Goal: Transaction & Acquisition: Purchase product/service

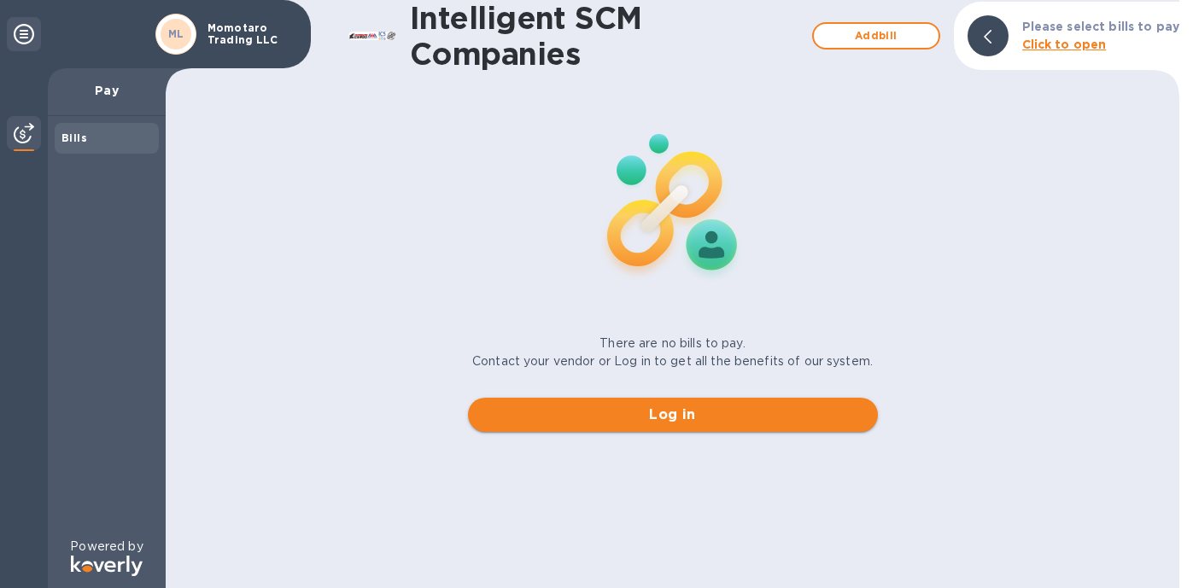
click at [686, 412] on span "Log in" at bounding box center [673, 415] width 383 height 20
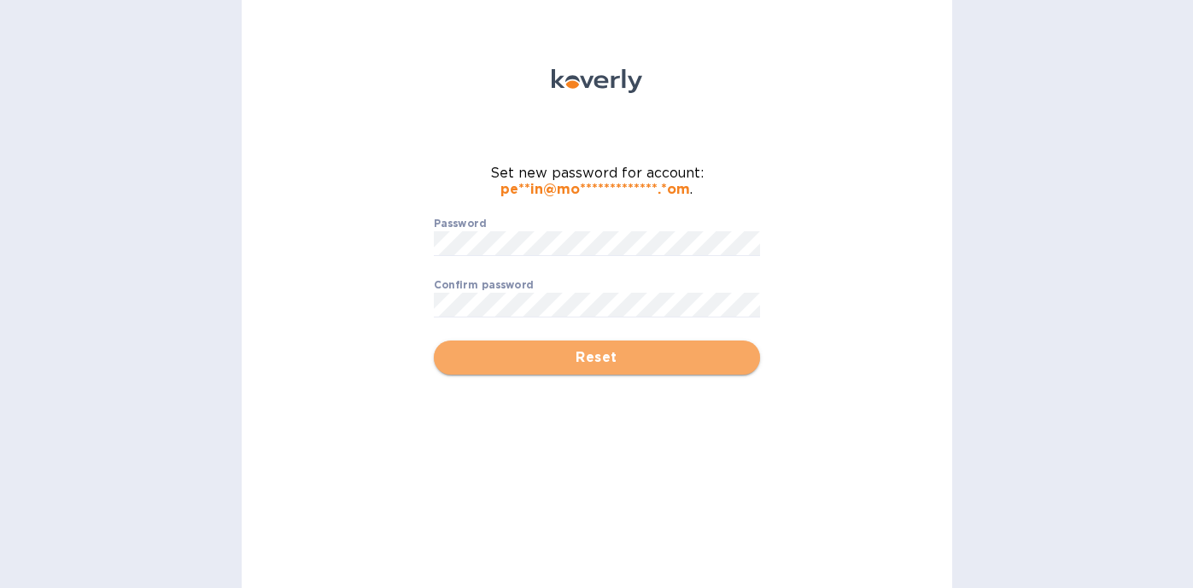
click at [622, 365] on span "Reset" at bounding box center [596, 358] width 299 height 20
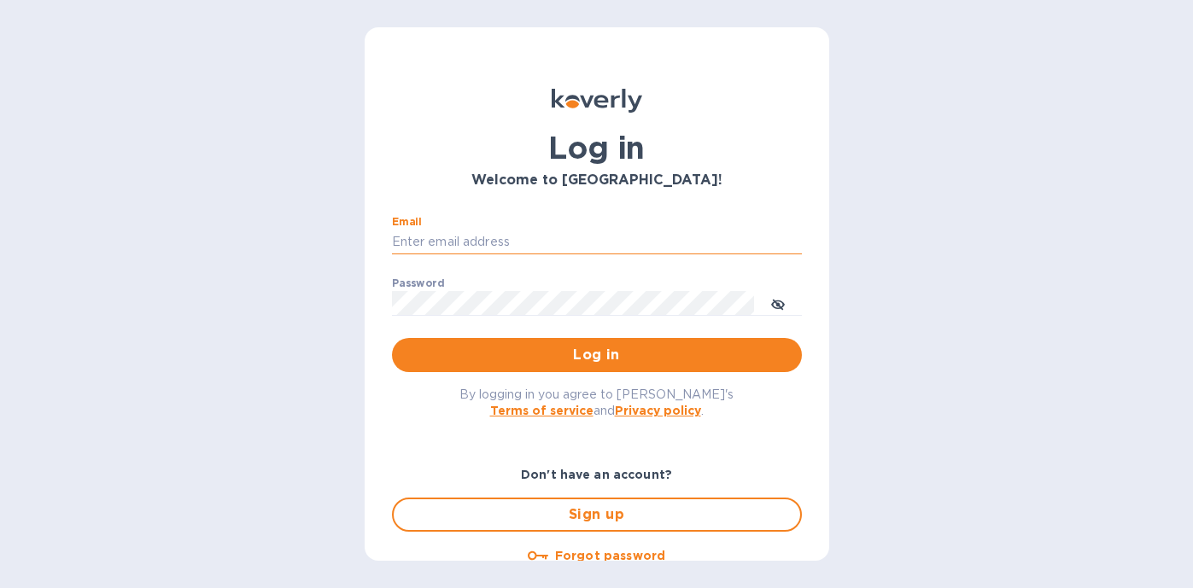
click at [601, 240] on input "Email" at bounding box center [597, 243] width 410 height 26
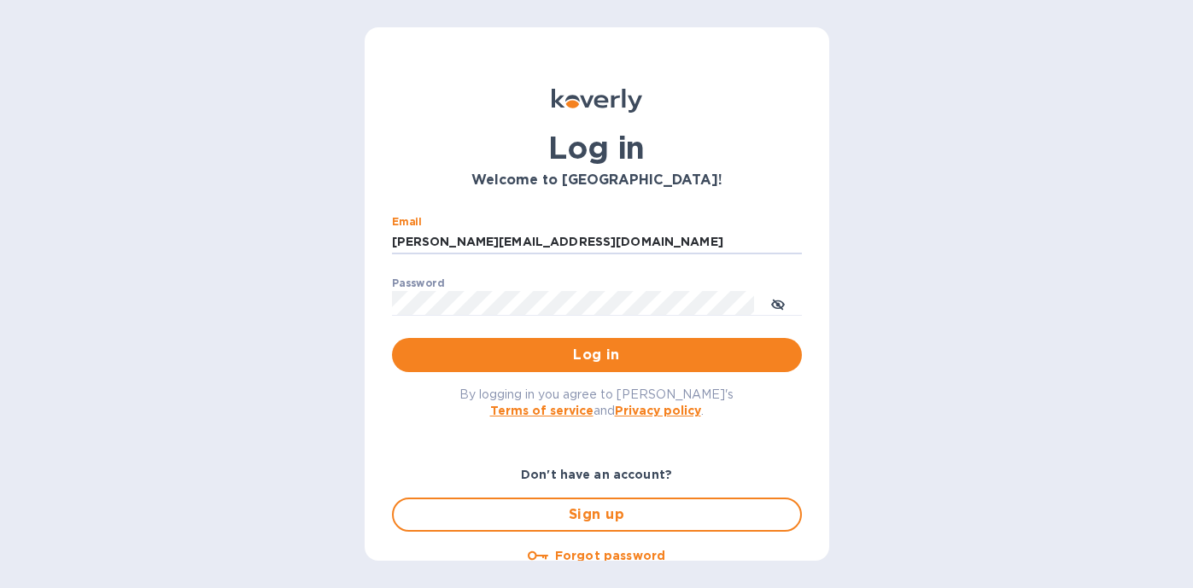
type input "perrin@momotarotrading.com"
click at [629, 353] on span "Log in" at bounding box center [597, 355] width 383 height 20
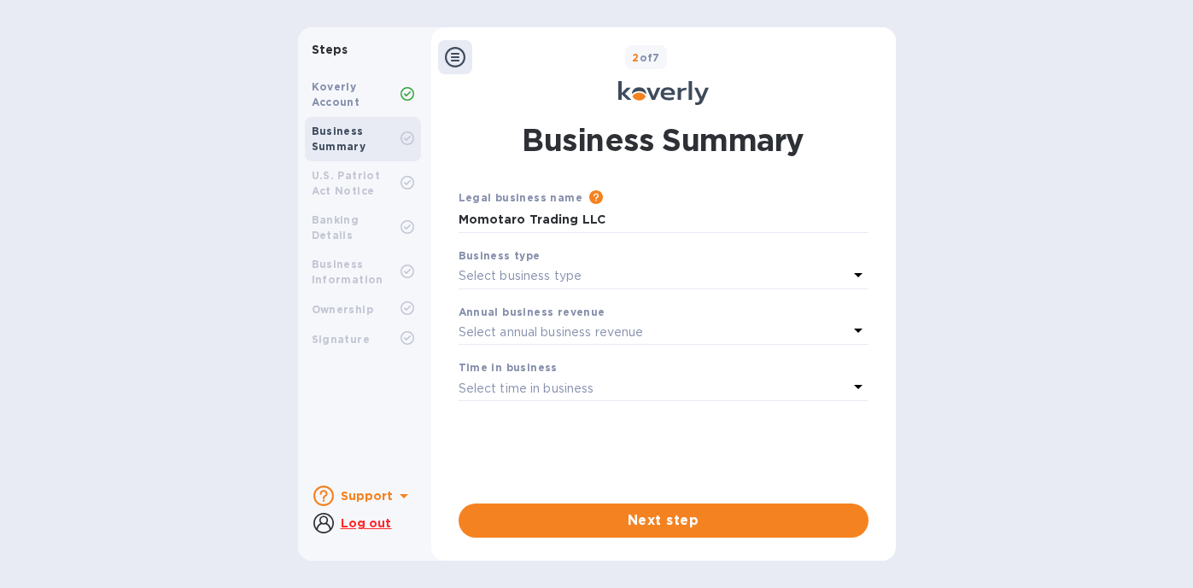
click at [338, 100] on b "Koverly Account" at bounding box center [336, 94] width 49 height 28
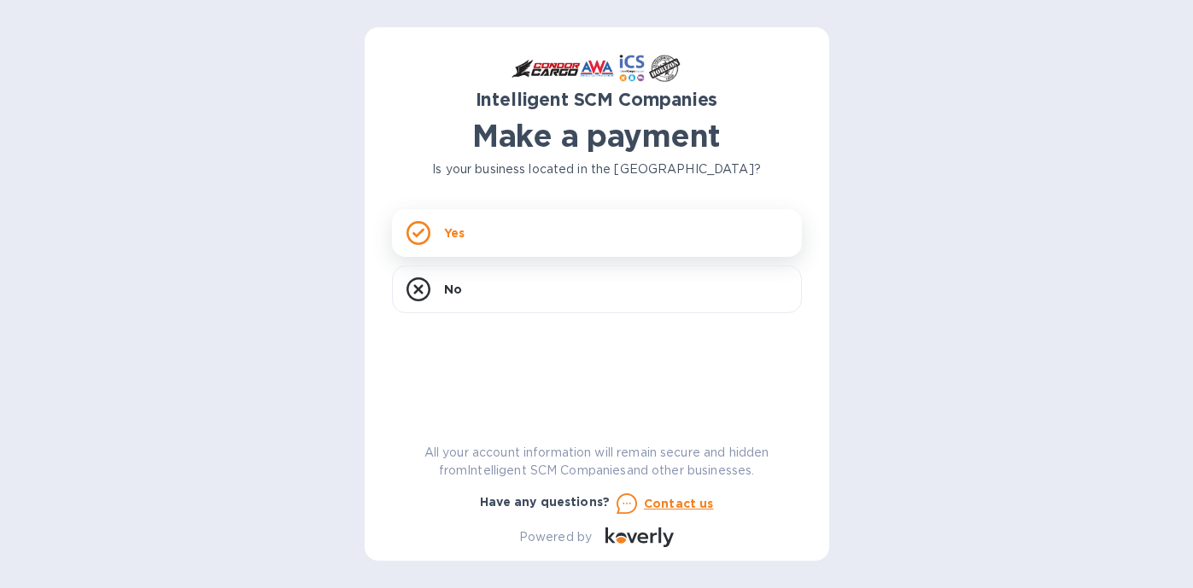
click at [566, 232] on div "Yes" at bounding box center [597, 233] width 410 height 48
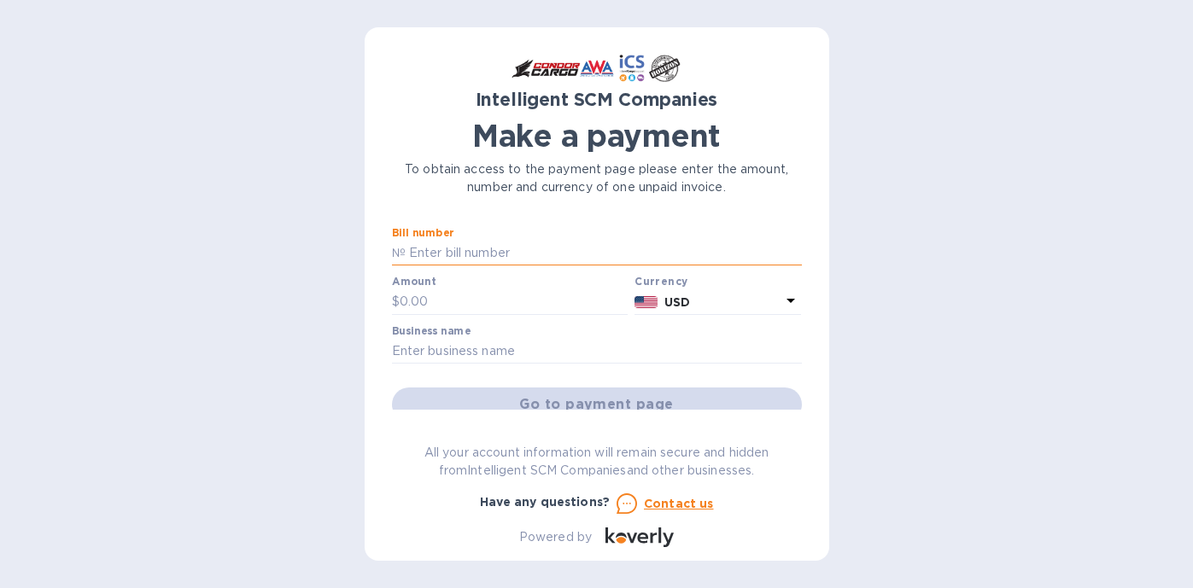
click at [536, 247] on input "text" at bounding box center [604, 254] width 396 height 26
click at [536, 248] on input "text" at bounding box center [604, 254] width 396 height 26
paste input "SHIPMENT S00"
type input "SHIPMENT S00"
drag, startPoint x: 537, startPoint y: 250, endPoint x: 312, endPoint y: 232, distance: 226.1
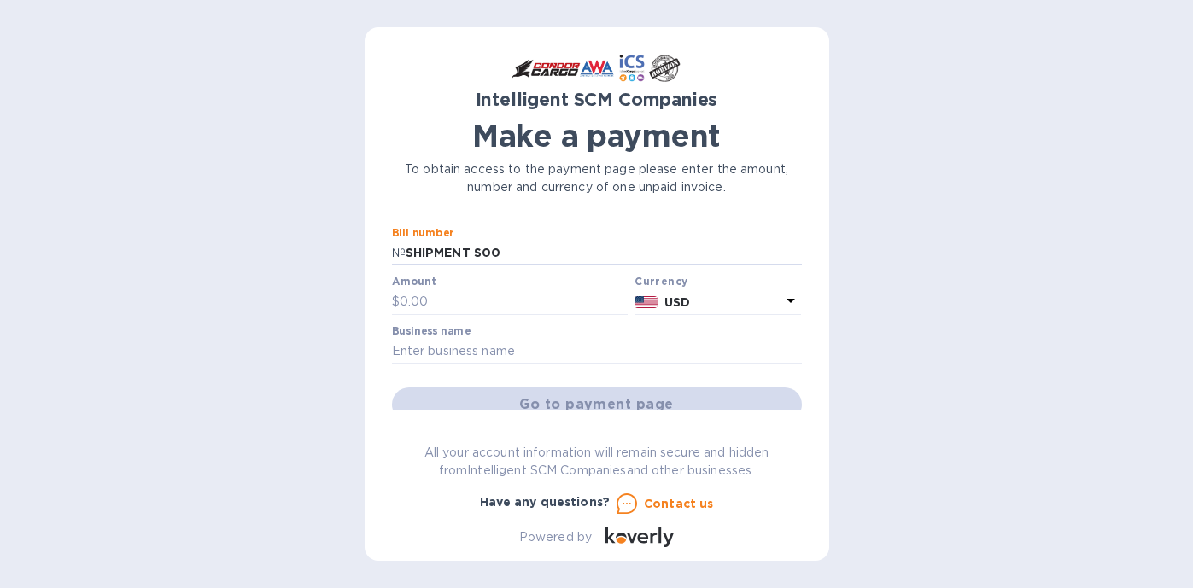
click at [312, 232] on div "Intelligent SCM Companies Make a payment To obtain access to the payment page p…" at bounding box center [596, 294] width 1193 height 588
paste input "S00511782"
type input "S00511782"
click at [486, 304] on input "text" at bounding box center [514, 302] width 229 height 26
type input "108.06"
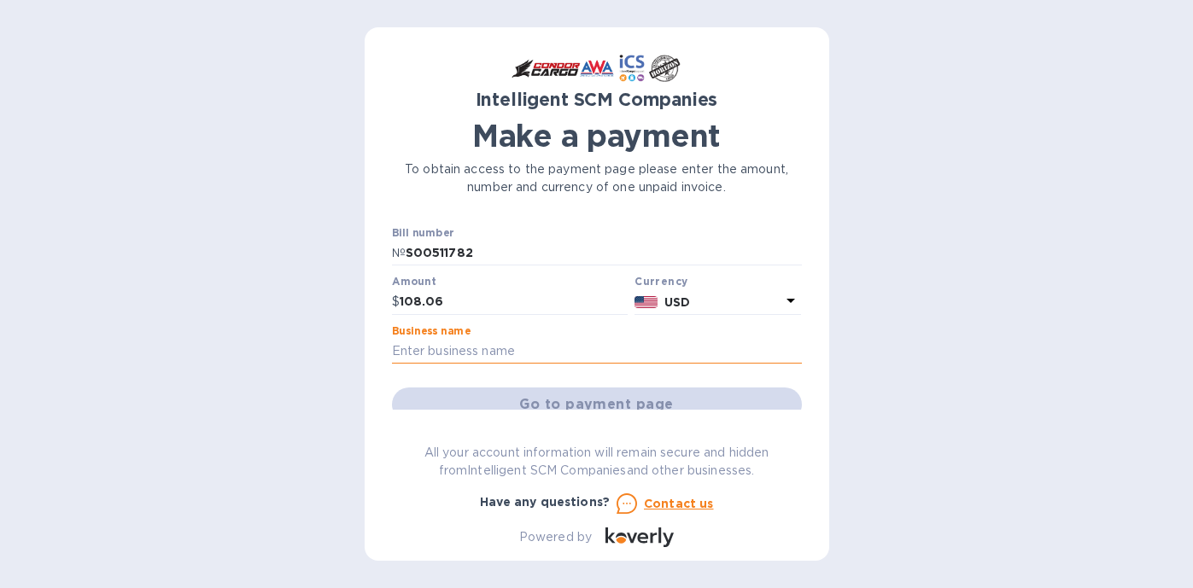
click at [511, 348] on input "text" at bounding box center [597, 352] width 410 height 26
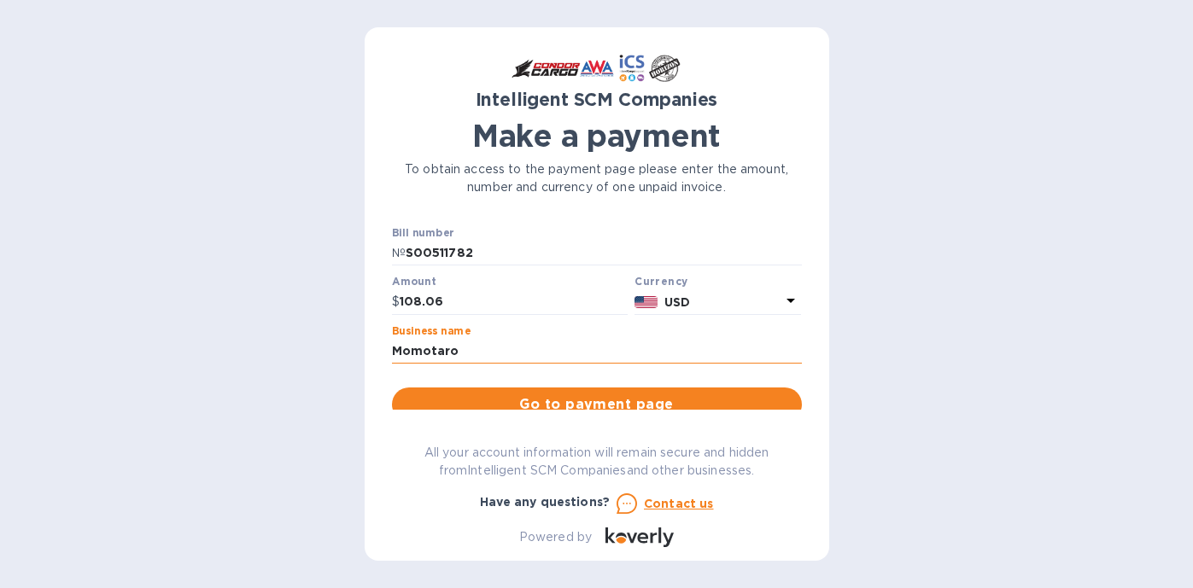
scroll to position [7, 0]
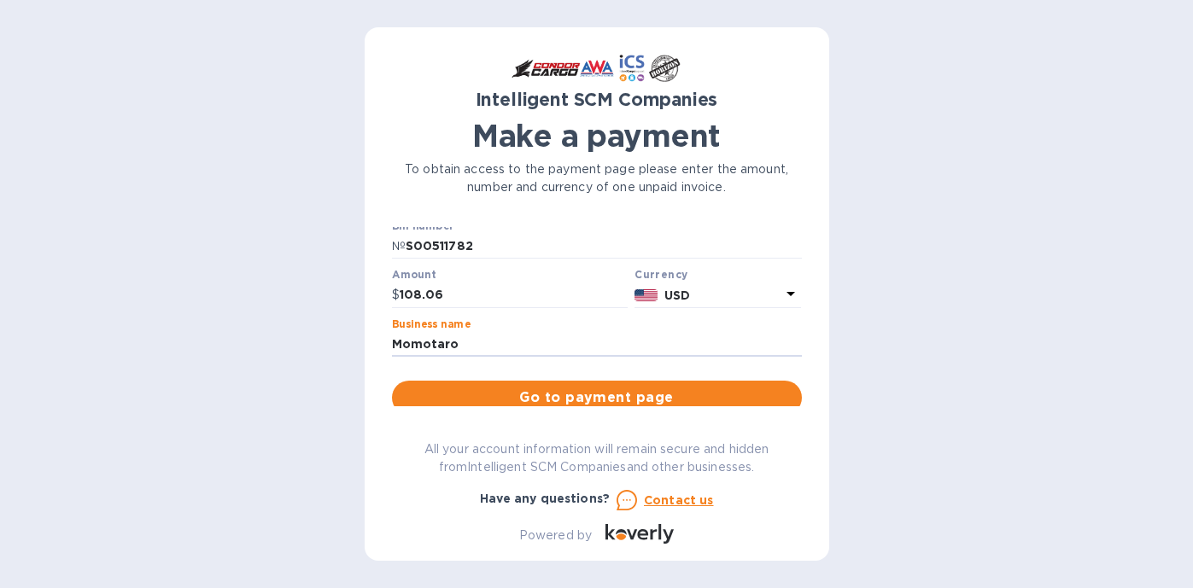
type input "Momotaro Trading LLC"
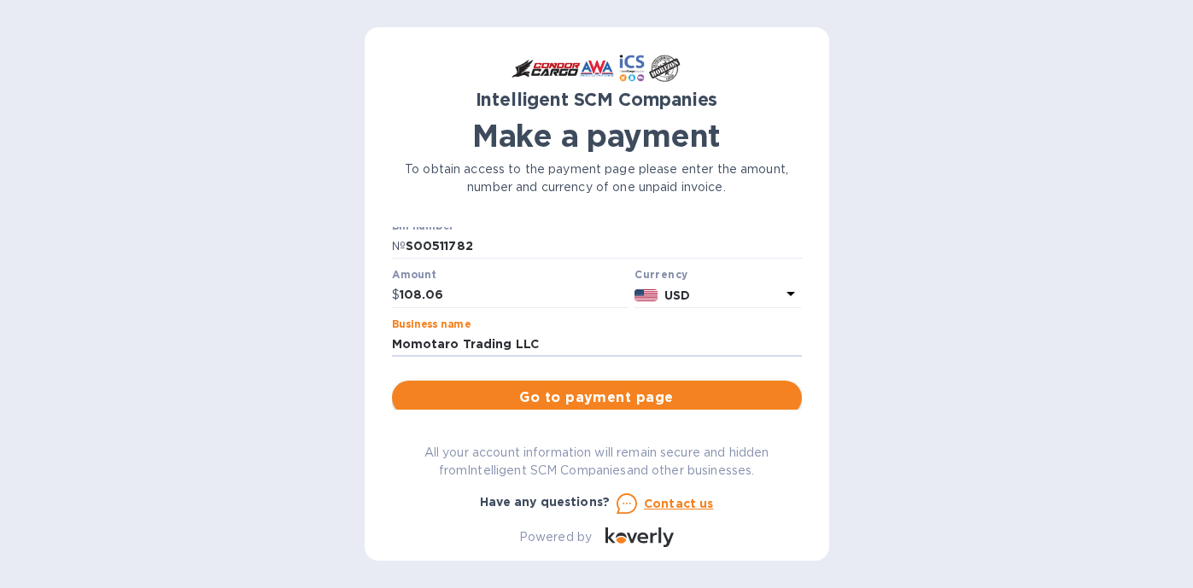
click at [646, 397] on span "Go to payment page" at bounding box center [597, 398] width 383 height 20
